Goal: Navigation & Orientation: Find specific page/section

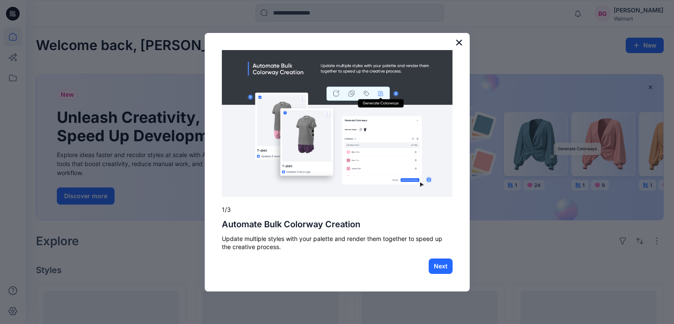
click at [461, 41] on button "×" at bounding box center [459, 42] width 8 height 14
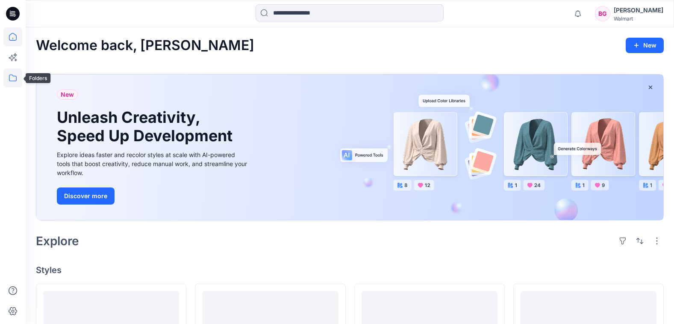
click at [10, 77] on icon at bounding box center [12, 77] width 19 height 19
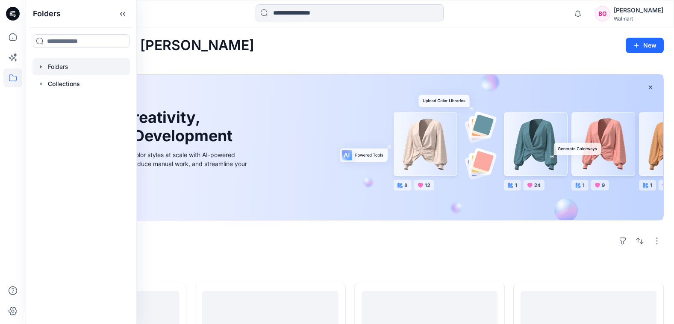
click at [77, 69] on div at bounding box center [80, 66] width 97 height 17
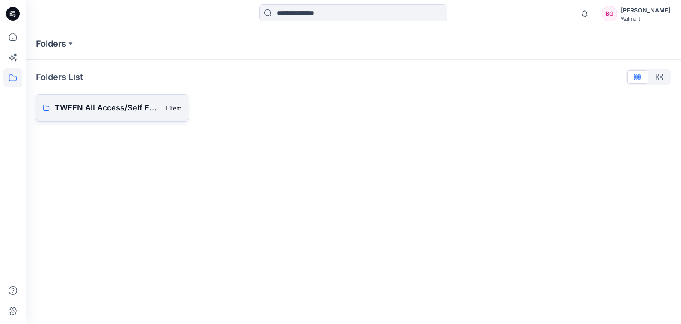
click at [139, 109] on p "TWEEN All Access/Self Esteem D33 Girls" at bounding box center [107, 108] width 105 height 12
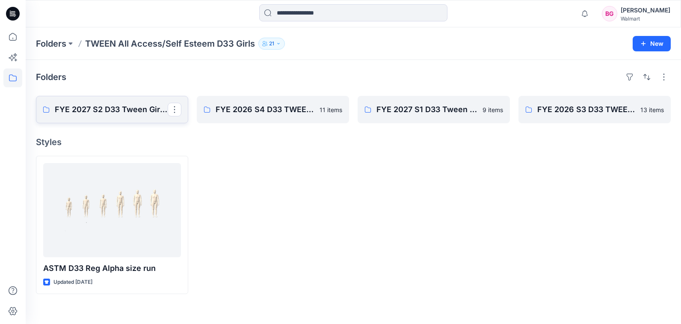
click at [131, 110] on p "FYE 2027 S2 D33 Tween Girl All Access/Self Esteem" at bounding box center [111, 109] width 113 height 12
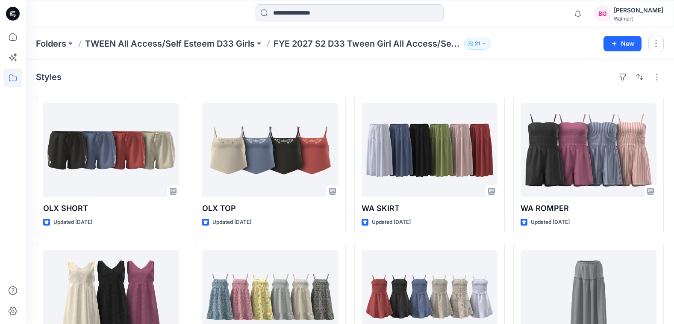
click at [623, 18] on div "BG [PERSON_NAME] Walmart" at bounding box center [629, 13] width 68 height 17
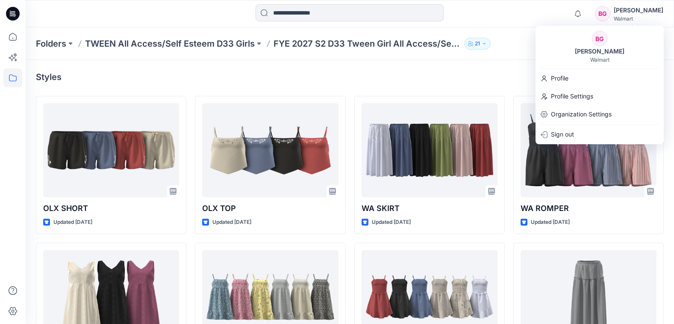
click at [635, 15] on div "[PERSON_NAME] Walmart" at bounding box center [639, 13] width 50 height 17
